Goal: Book appointment/travel/reservation

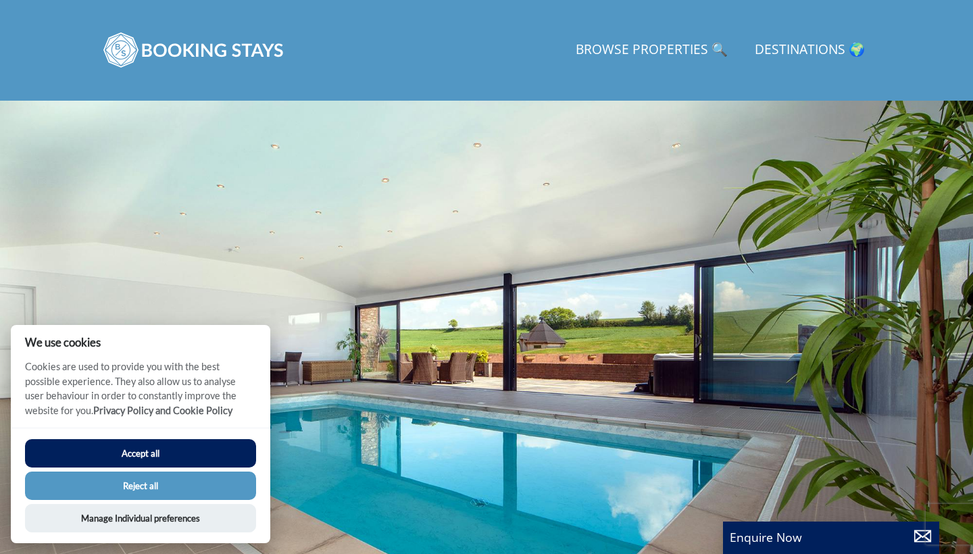
click at [164, 494] on button "Reject all" at bounding box center [140, 486] width 231 height 28
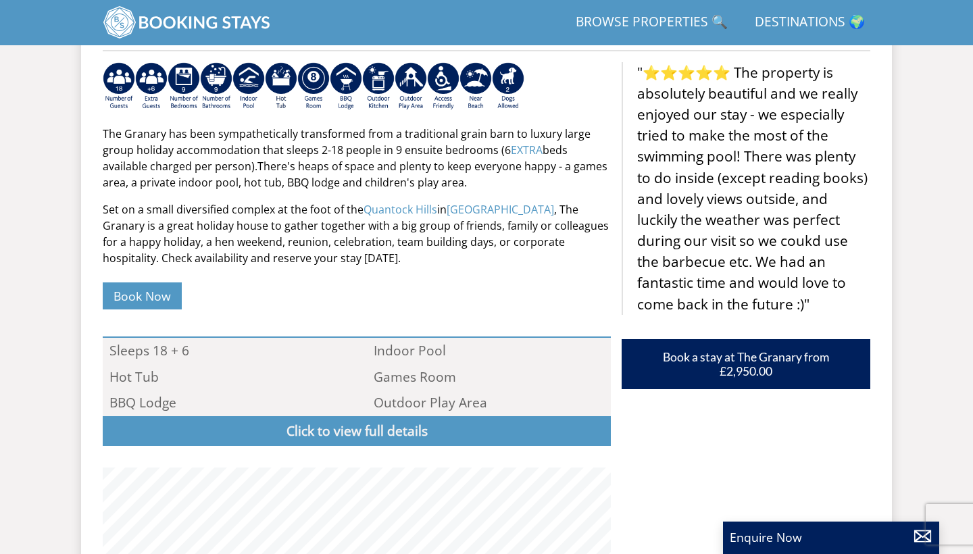
scroll to position [539, 0]
click at [607, 24] on link "Browse Properties 🔍" at bounding box center [651, 22] width 163 height 30
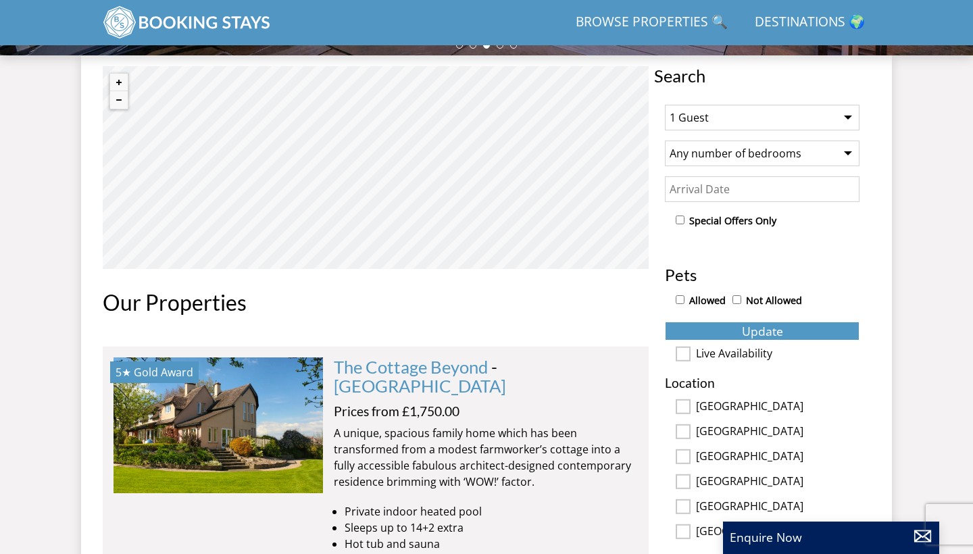
scroll to position [468, 0]
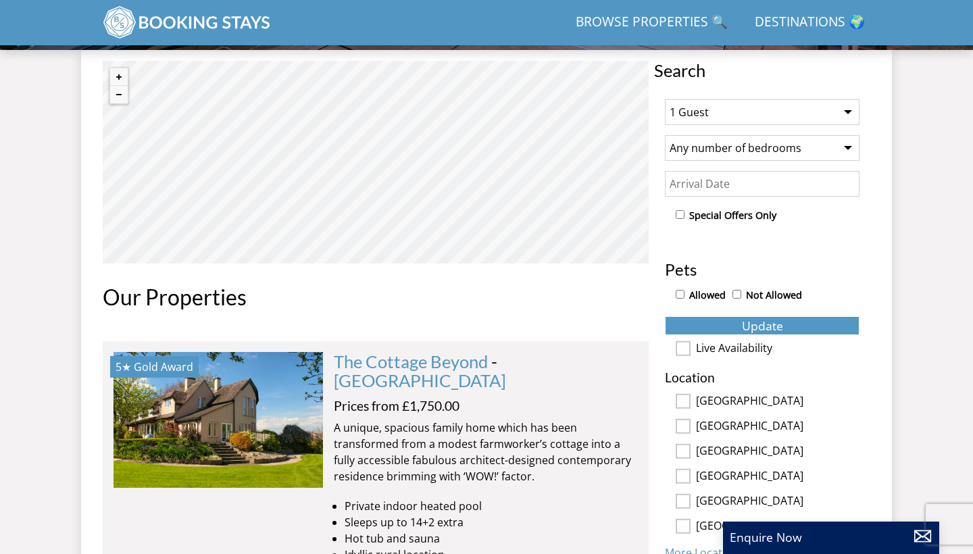
select select "10"
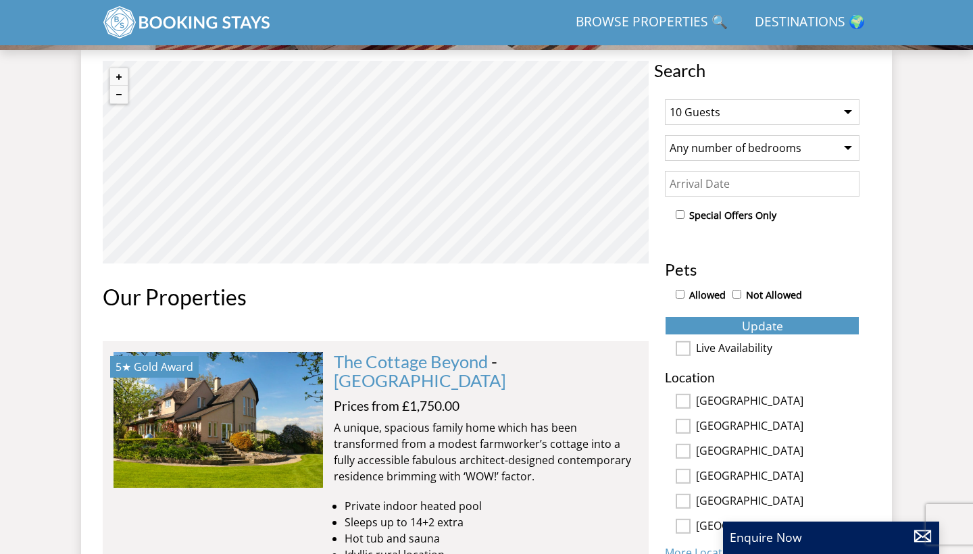
select select "5"
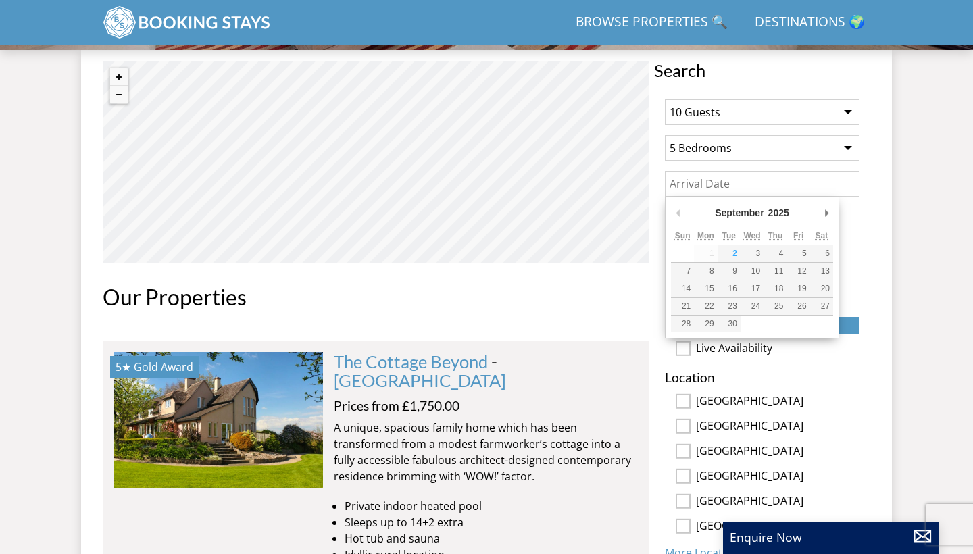
click at [807, 184] on input "Date" at bounding box center [762, 184] width 195 height 26
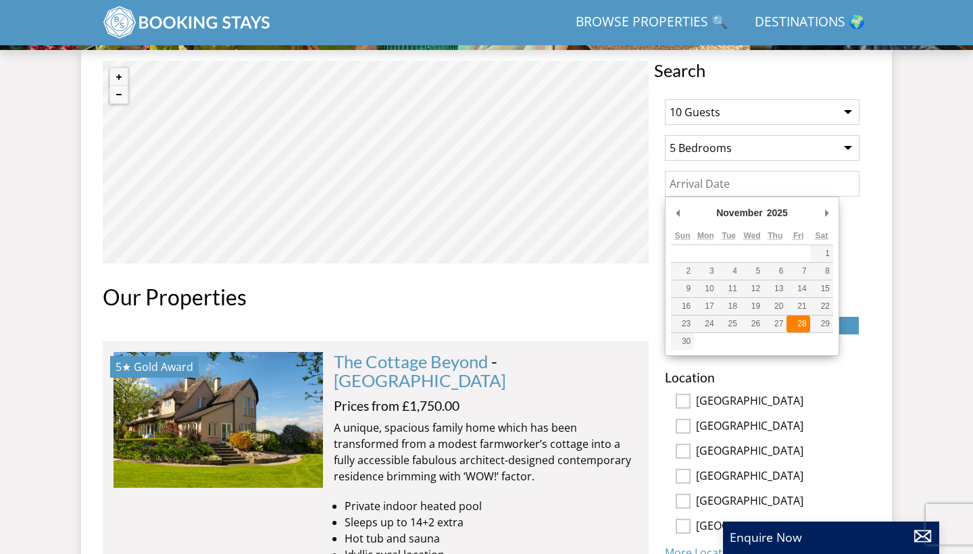
type input "28/11/2025"
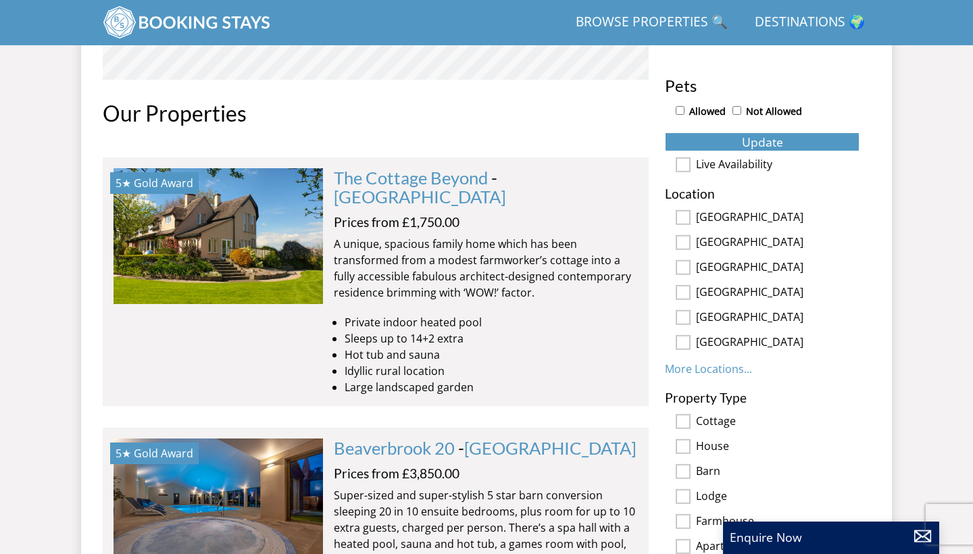
scroll to position [657, 0]
